Goal: Obtain resource: Obtain resource

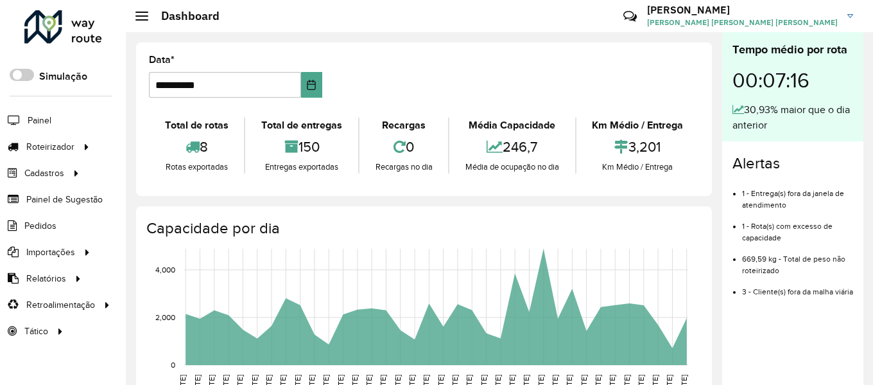
click at [175, 143] on div "8" at bounding box center [196, 147] width 89 height 28
click at [166, 148] on span "Entregas" at bounding box center [164, 146] width 37 height 13
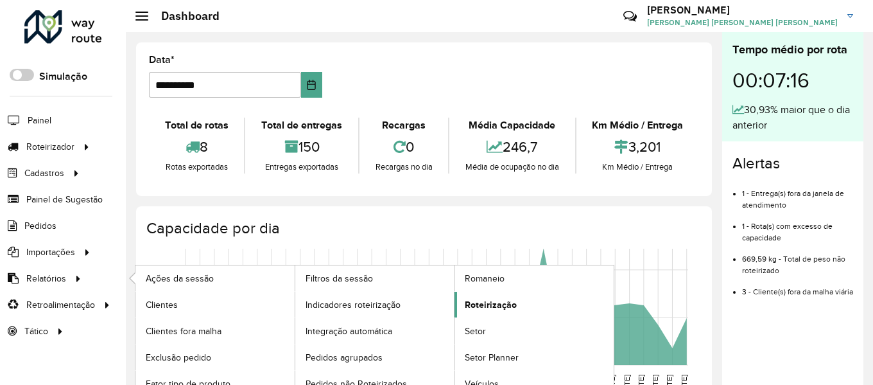
click at [472, 302] on span "Roteirização" at bounding box center [491, 304] width 52 height 13
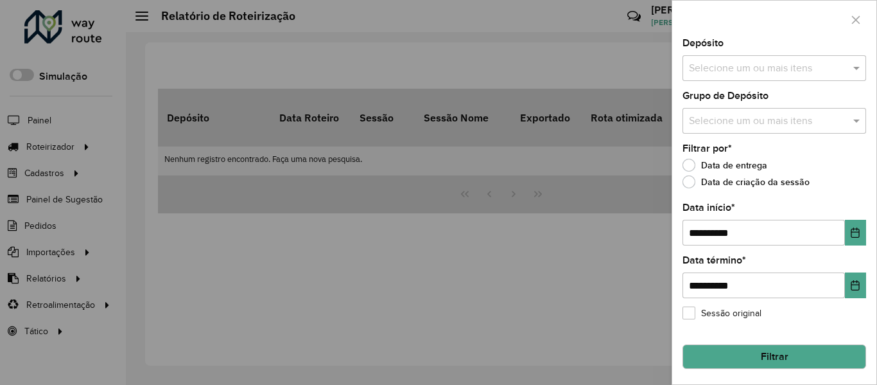
click at [796, 74] on input "text" at bounding box center [768, 68] width 164 height 15
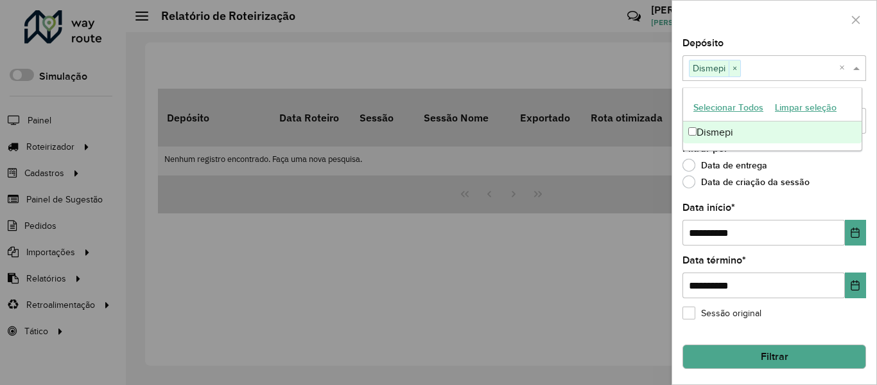
click at [852, 155] on div "Filtrar por * Data de entrega Data de criação da sessão" at bounding box center [774, 168] width 184 height 49
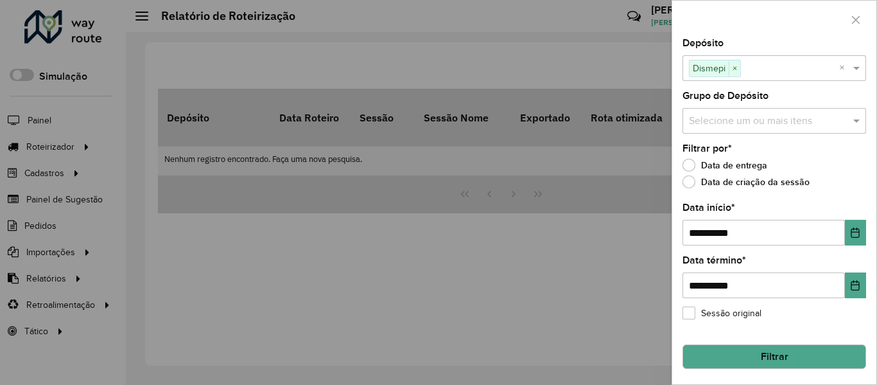
click at [794, 118] on input "text" at bounding box center [768, 121] width 164 height 15
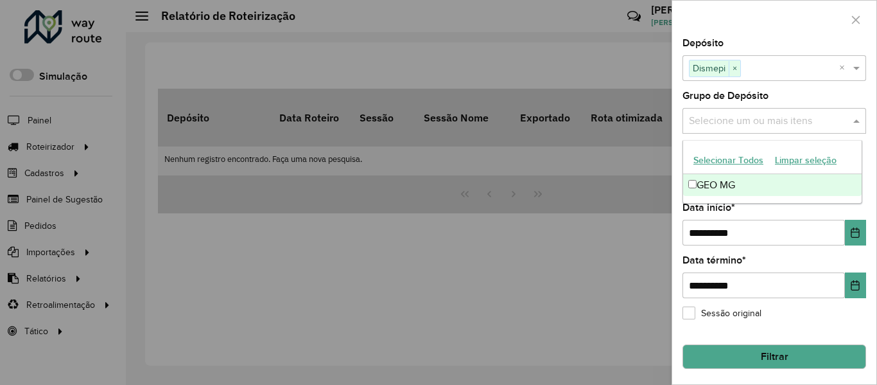
click at [697, 178] on div "GEO MG" at bounding box center [772, 185] width 178 height 22
click at [867, 213] on div "**********" at bounding box center [774, 211] width 204 height 345
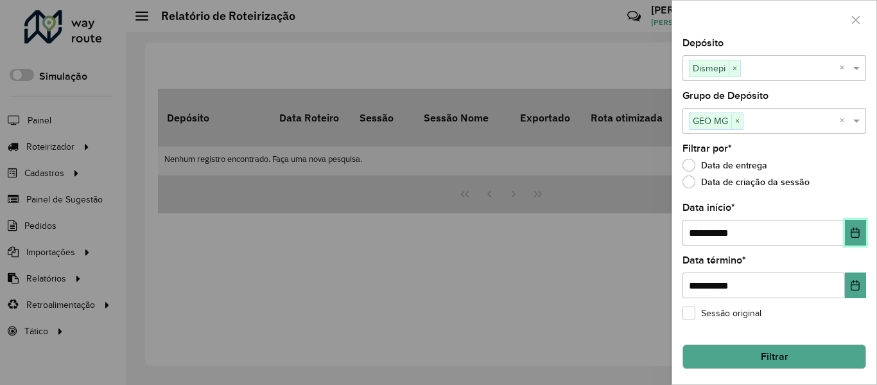
click at [854, 228] on icon "Choose Date" at bounding box center [855, 232] width 10 height 10
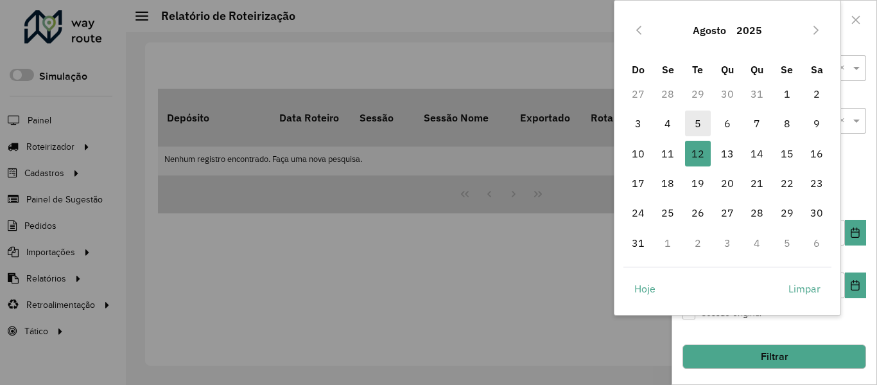
click at [692, 126] on span "5" at bounding box center [698, 123] width 26 height 26
type input "**********"
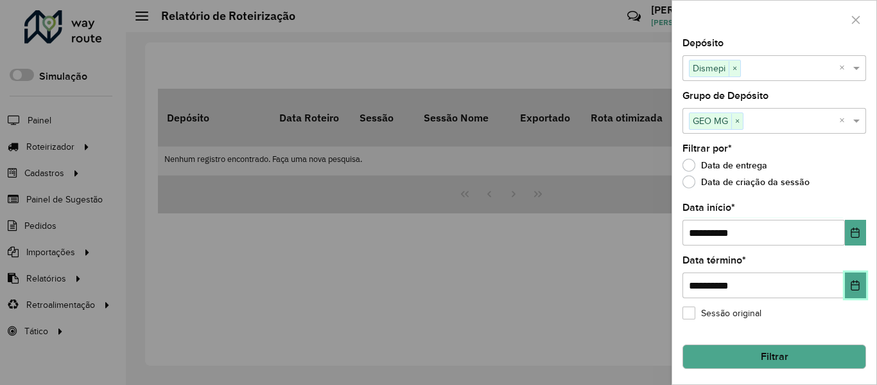
click at [853, 278] on button "Choose Date" at bounding box center [855, 285] width 21 height 26
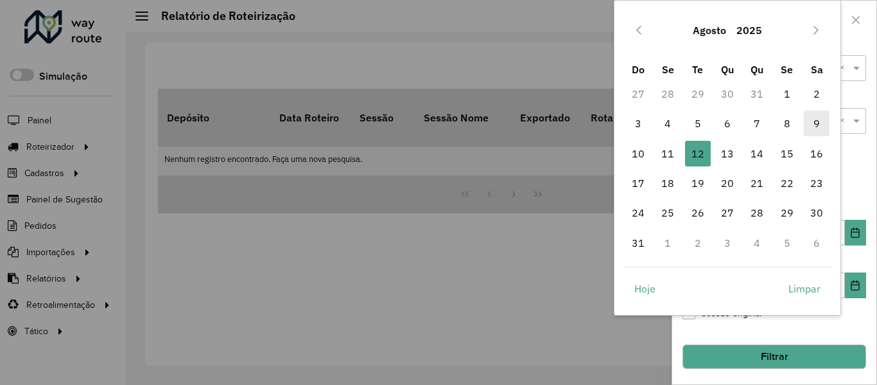
drag, startPoint x: 813, startPoint y: 112, endPoint x: 819, endPoint y: 120, distance: 9.6
click at [815, 114] on span "9" at bounding box center [817, 123] width 26 height 26
type input "**********"
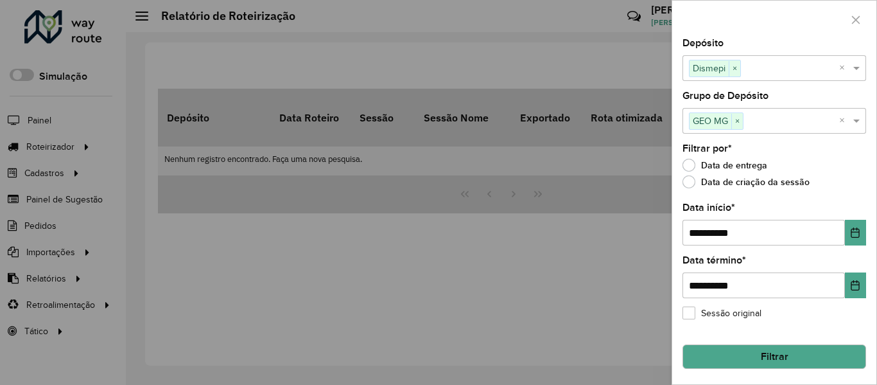
click at [784, 354] on button "Filtrar" at bounding box center [774, 356] width 184 height 24
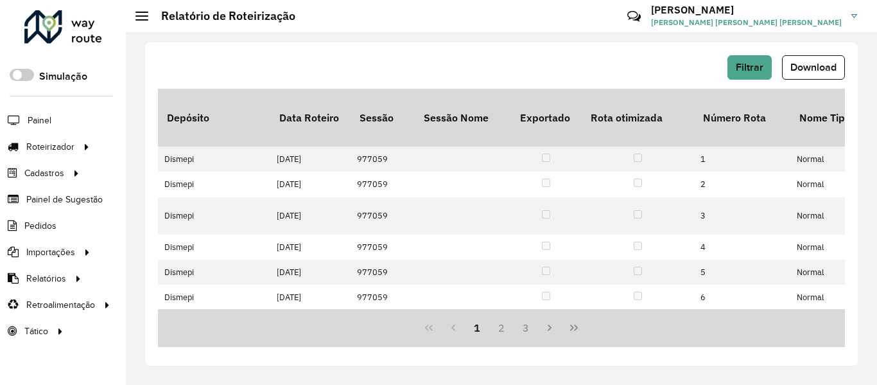
drag, startPoint x: 815, startPoint y: 58, endPoint x: 817, endPoint y: 74, distance: 16.3
click at [815, 59] on button "Download" at bounding box center [813, 67] width 63 height 24
